Goal: Information Seeking & Learning: Learn about a topic

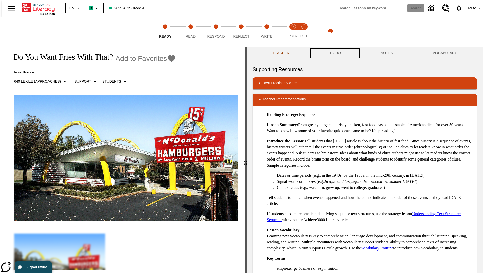
click at [334, 53] on button "TO-DO" at bounding box center [334, 53] width 51 height 12
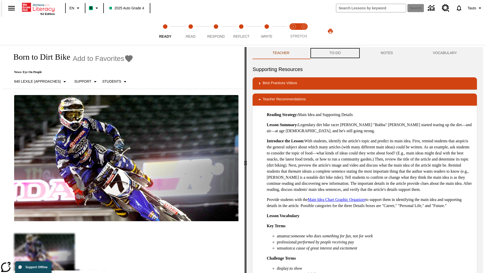
click at [334, 53] on button "TO-DO" at bounding box center [334, 53] width 51 height 12
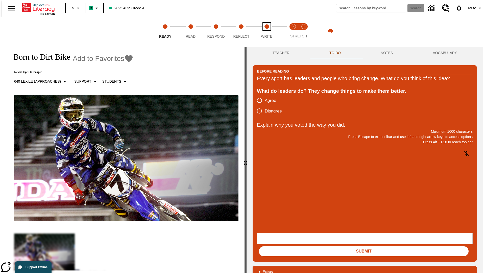
click at [266, 31] on span "Write" at bounding box center [266, 34] width 11 height 9
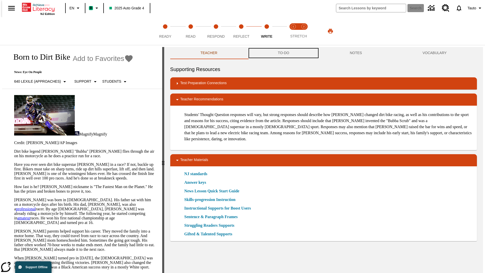
scroll to position [0, 0]
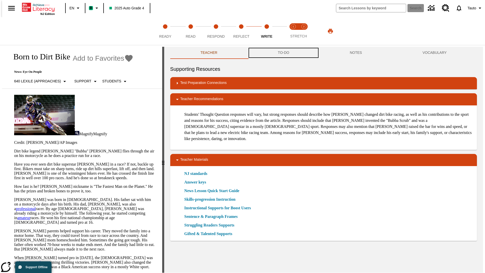
click at [283, 53] on button "TO-DO" at bounding box center [283, 53] width 72 height 12
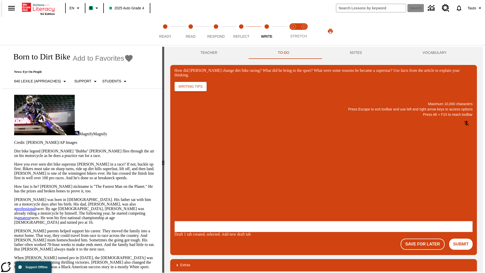
scroll to position [0, 0]
click at [248, 189] on p "One change Stewart brought to dirt bike racing was…" at bounding box center [212, 190] width 72 height 9
click at [185, 168] on span "Copy" at bounding box center [180, 170] width 8 height 4
click at [248, 189] on p "How did Stewart change dirt bike racing? What did he bring to the sport? What w…" at bounding box center [212, 188] width 72 height 5
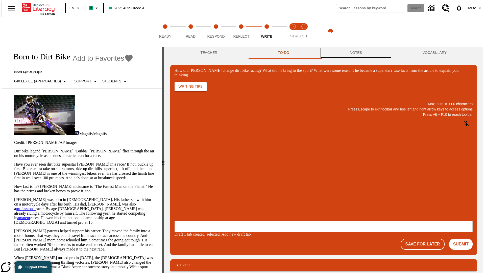
click at [356, 53] on button "NOTES" at bounding box center [355, 53] width 73 height 12
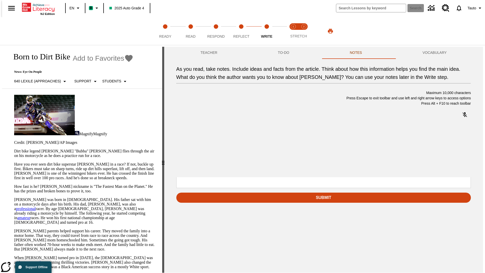
click at [250, 145] on p "As you read, take notes. Include ideas and facts from the article. Think about …" at bounding box center [214, 144] width 72 height 5
